Goal: Find specific page/section: Find specific page/section

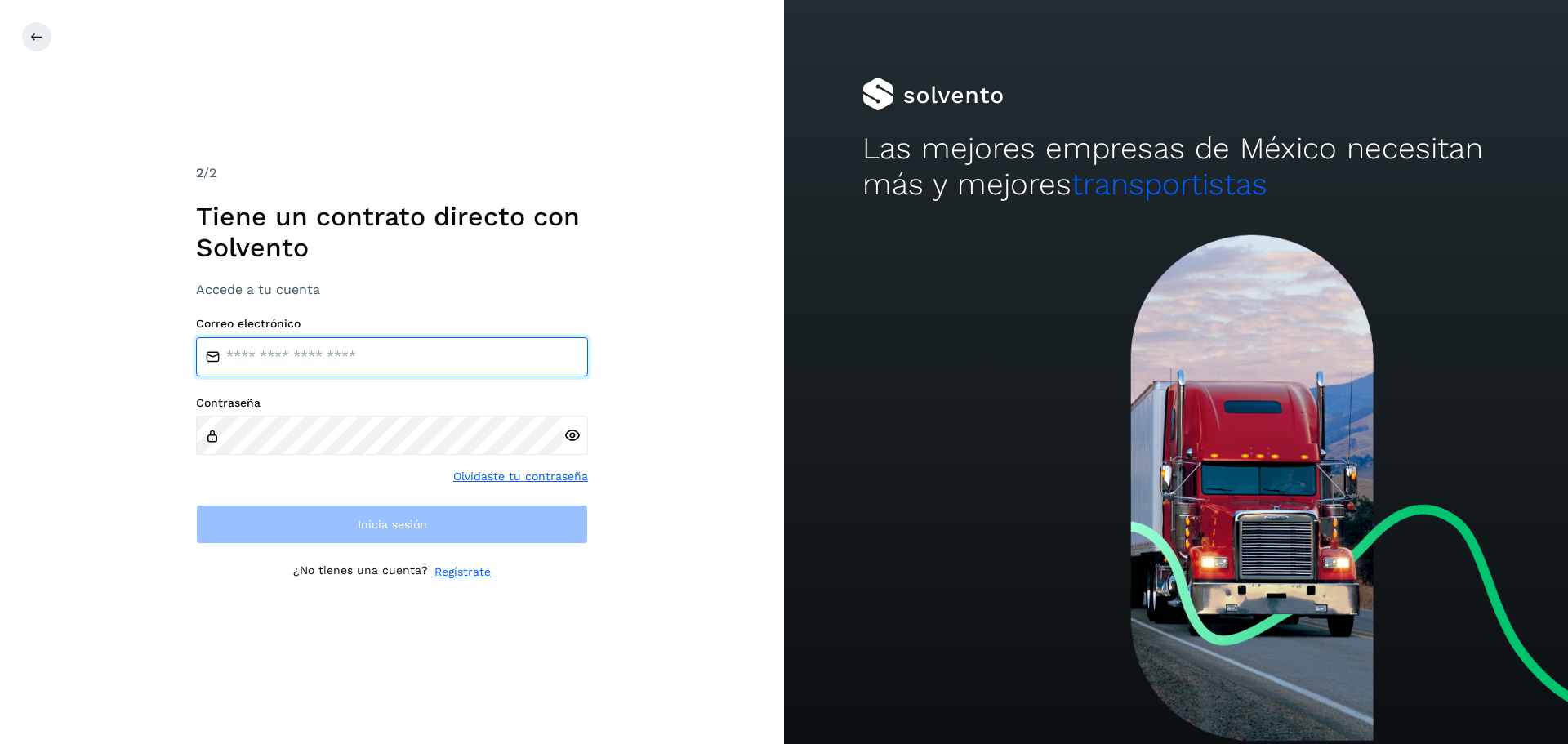
click at [419, 356] on input "email" at bounding box center [391, 357] width 392 height 39
type input "**********"
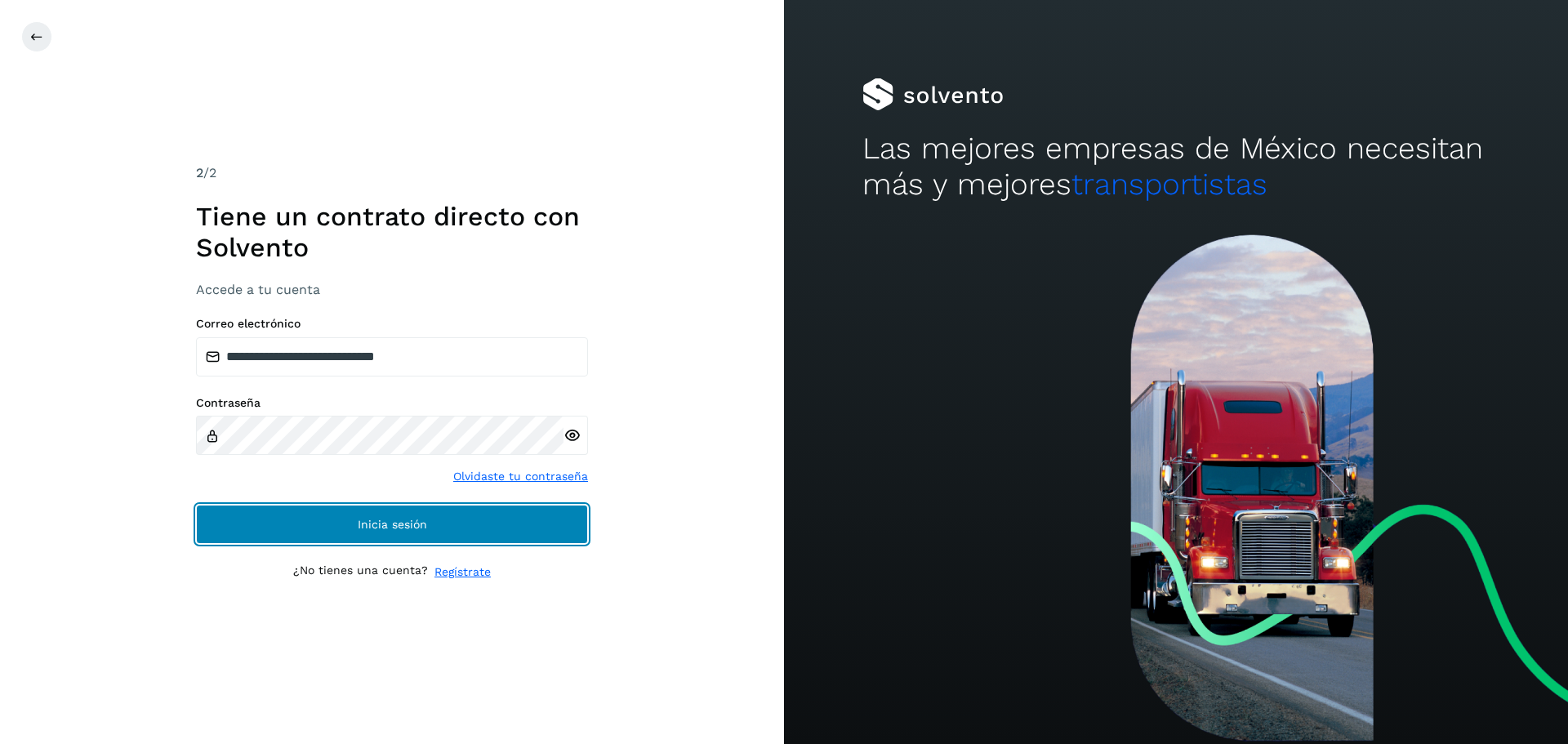
click at [383, 510] on button "Inicia sesión" at bounding box center [391, 525] width 392 height 39
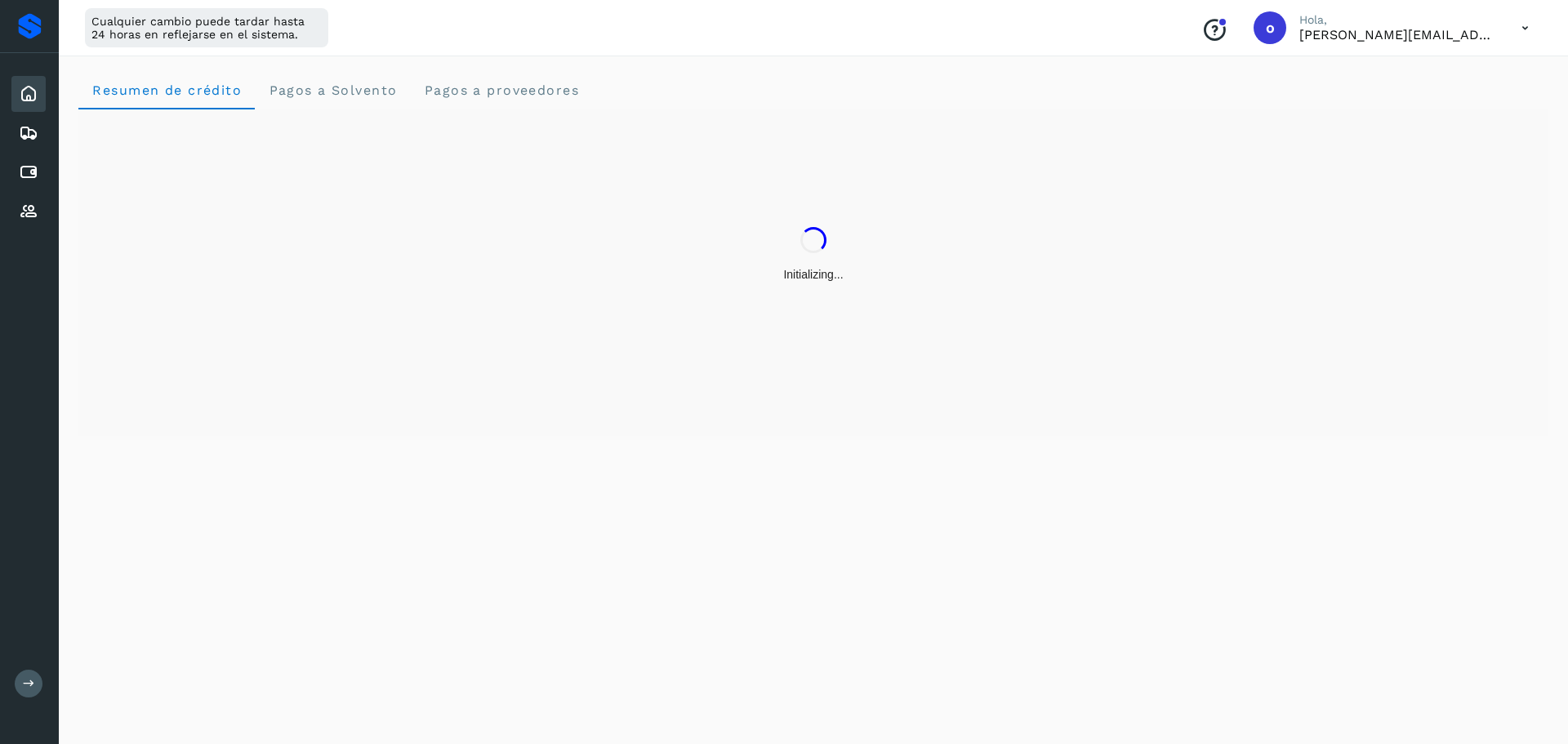
click at [35, 680] on button at bounding box center [28, 684] width 28 height 28
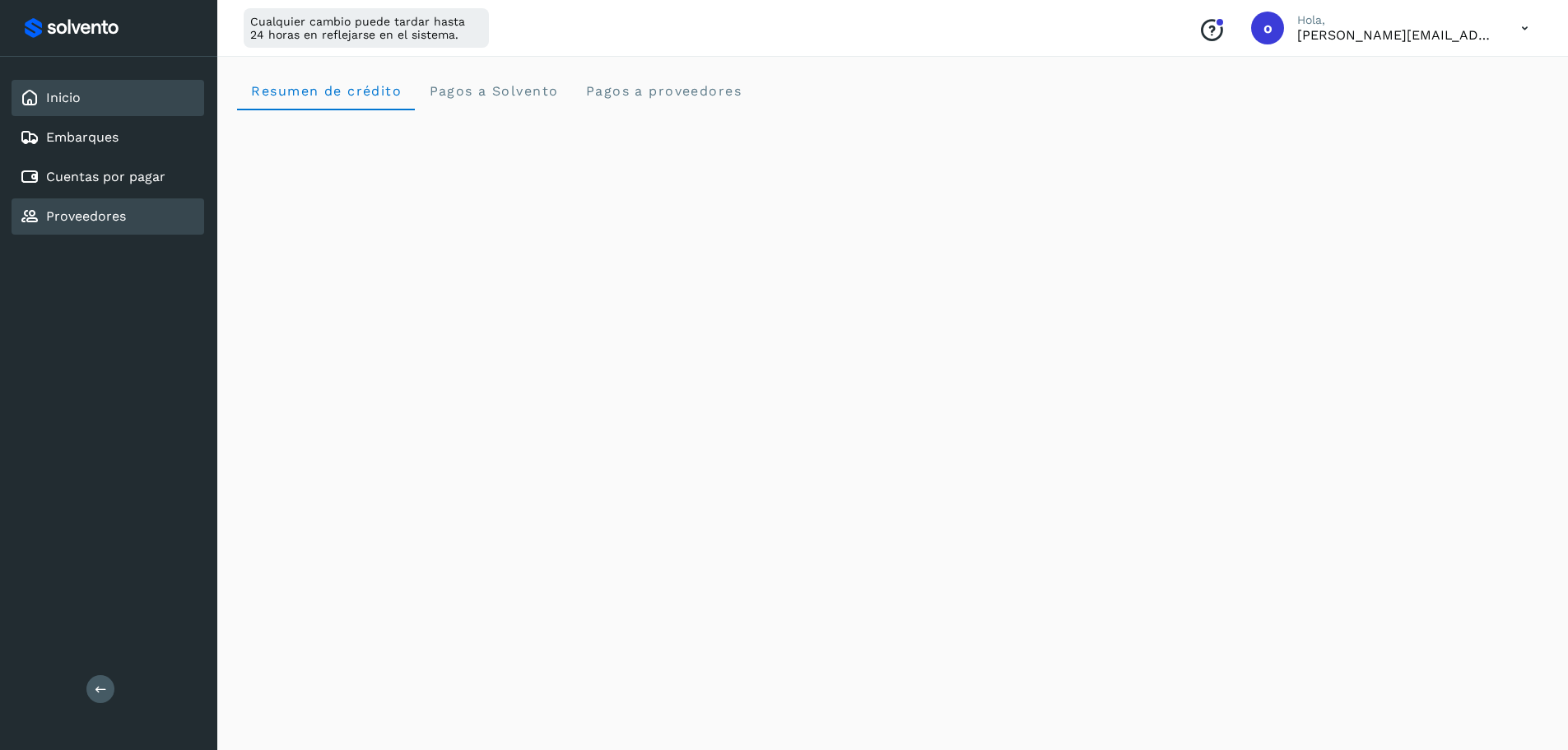
click at [86, 223] on link "Proveedores" at bounding box center [85, 216] width 79 height 16
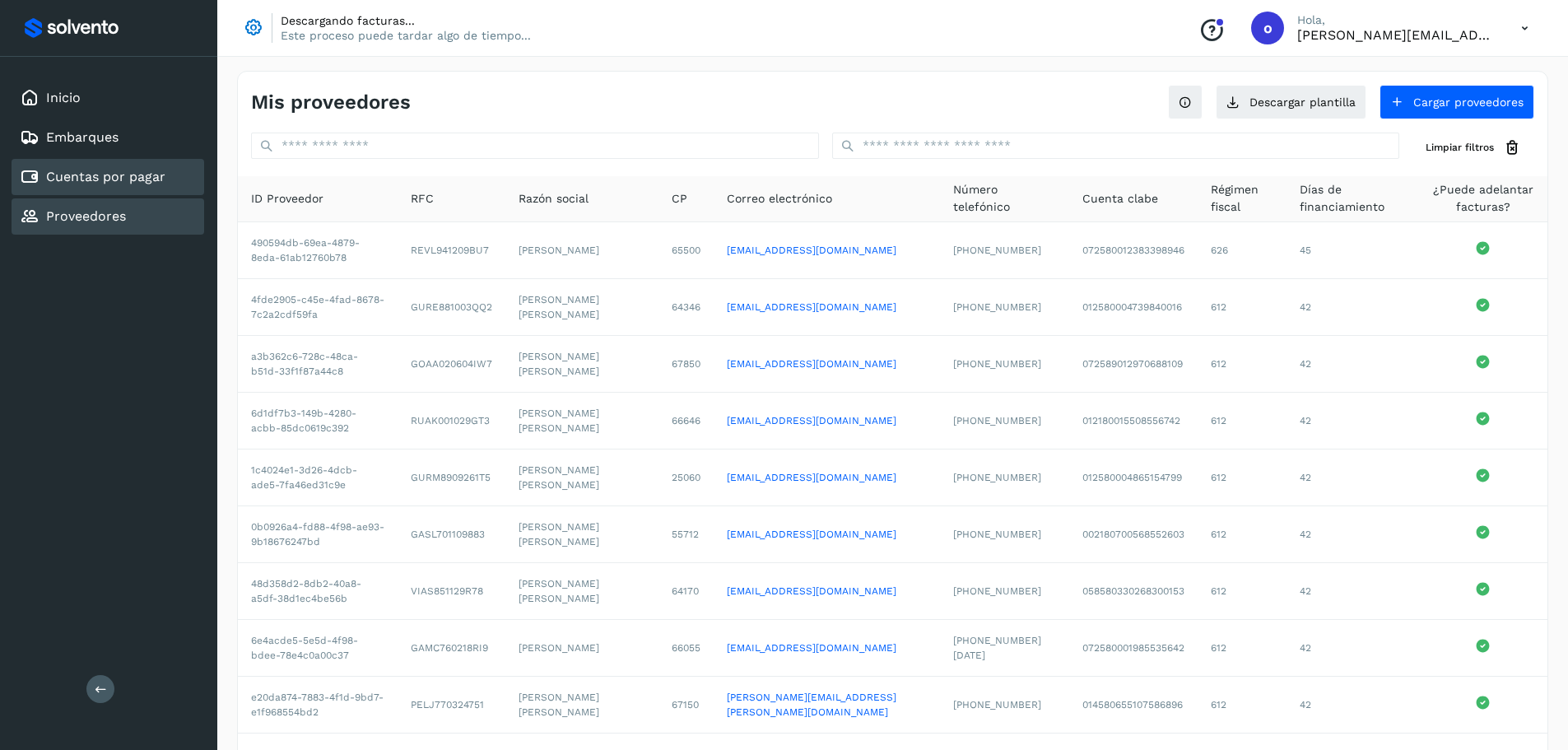
click at [108, 185] on link "Cuentas por pagar" at bounding box center [106, 177] width 120 height 16
